Goal: Information Seeking & Learning: Learn about a topic

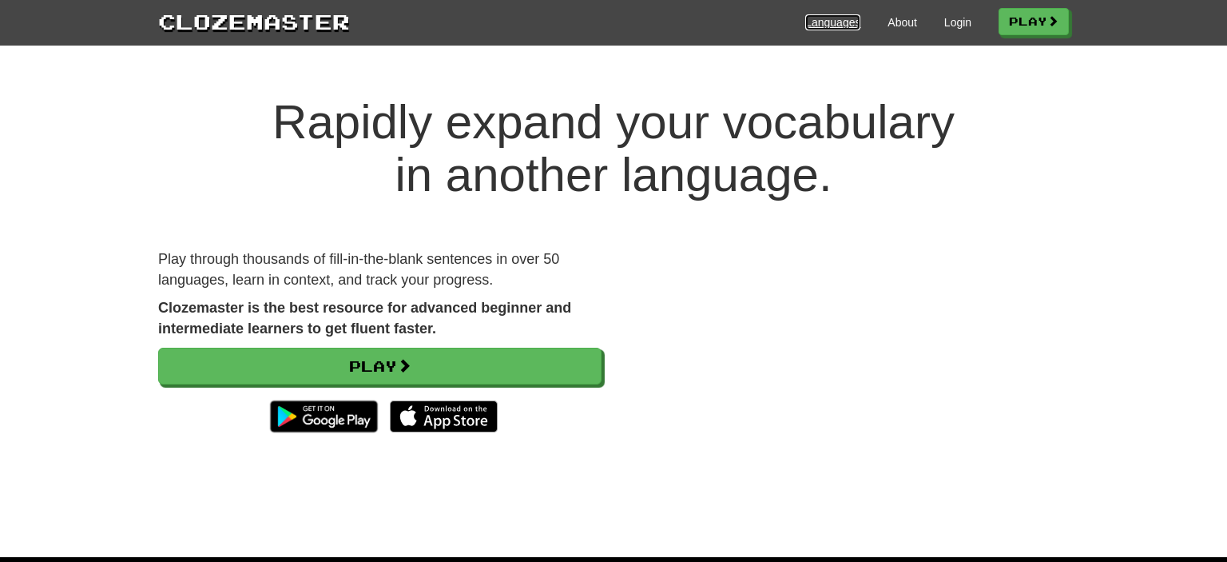
click at [813, 21] on link "Languages" at bounding box center [832, 22] width 55 height 16
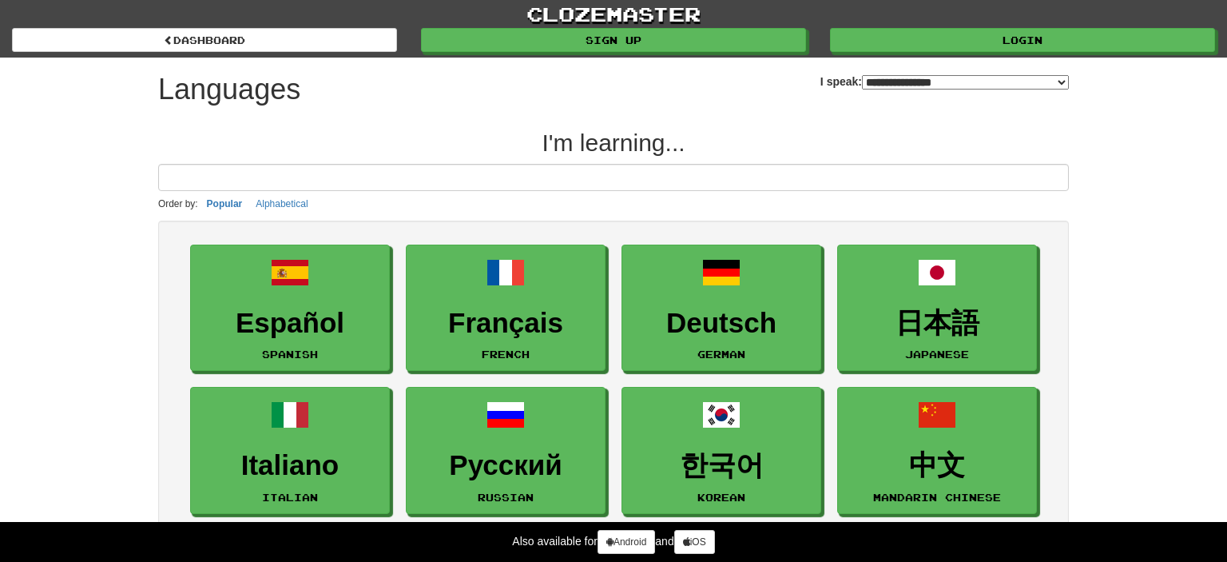
select select "*******"
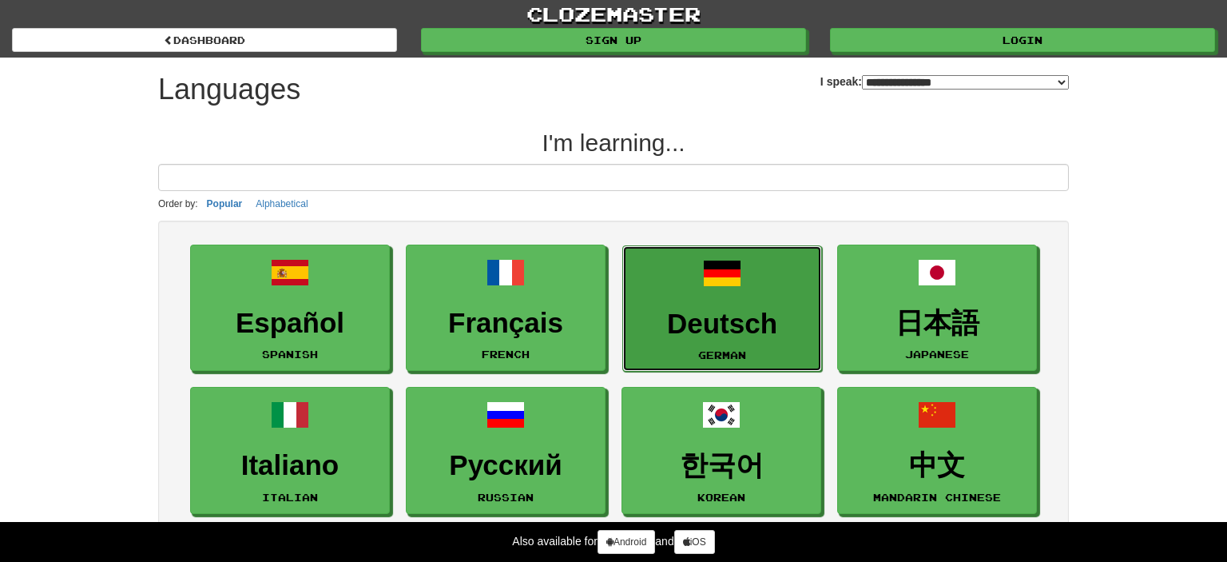
click at [702, 285] on link "Deutsch German" at bounding box center [722, 308] width 200 height 127
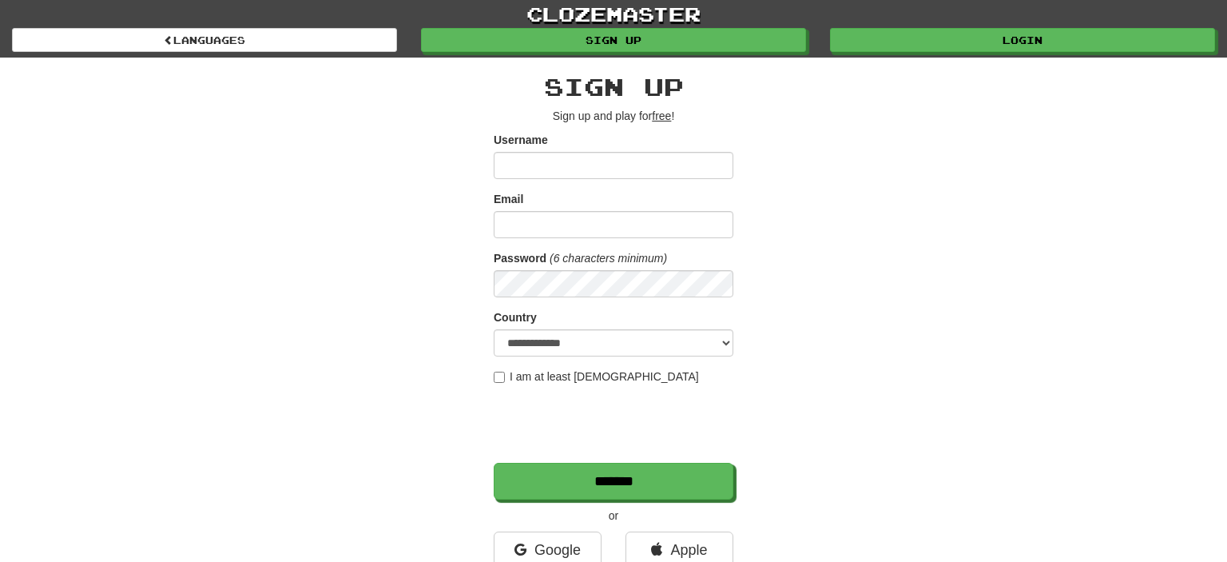
click at [542, 167] on input "Username" at bounding box center [614, 165] width 240 height 27
click at [541, 541] on link "Google" at bounding box center [548, 549] width 108 height 37
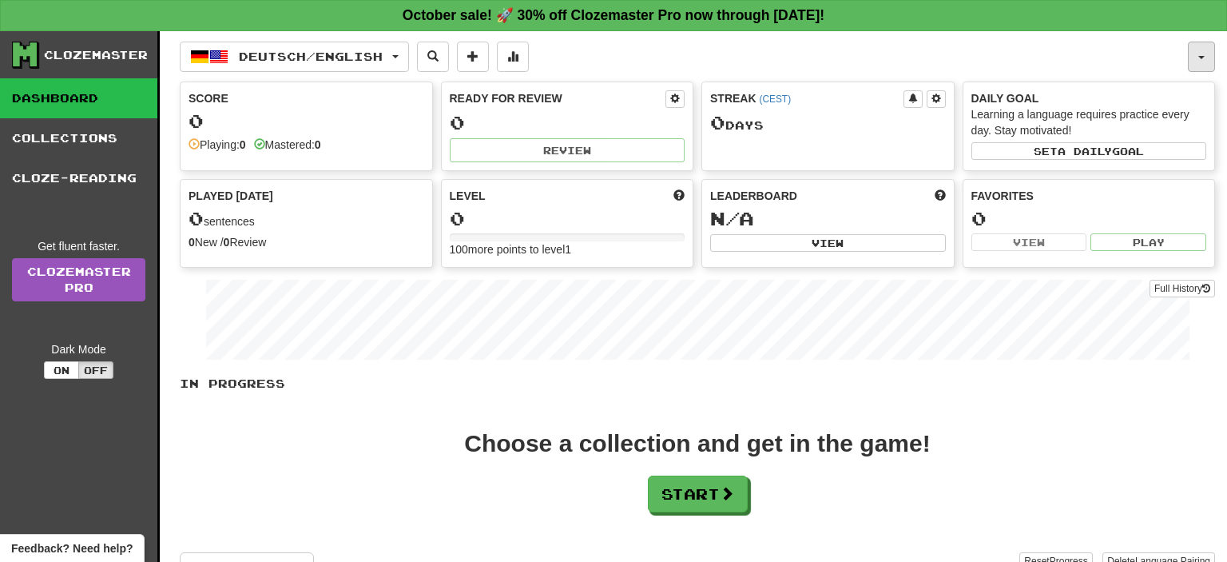
click at [1205, 58] on button "button" at bounding box center [1201, 57] width 27 height 30
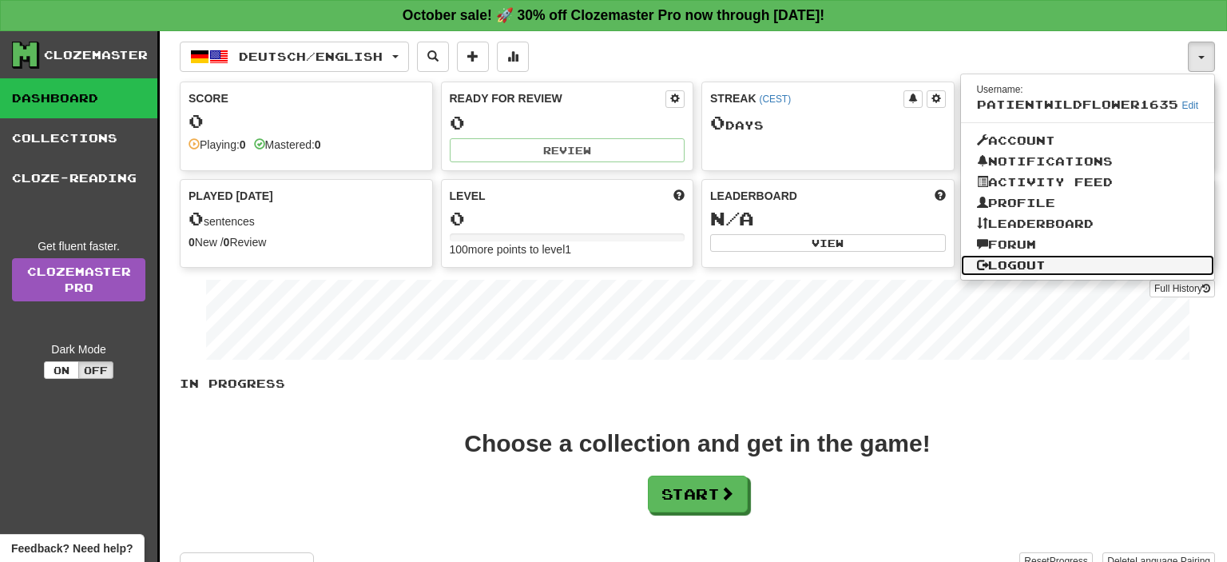
click at [1062, 264] on link "Logout" at bounding box center [1088, 265] width 254 height 21
